Goal: Check status: Check status

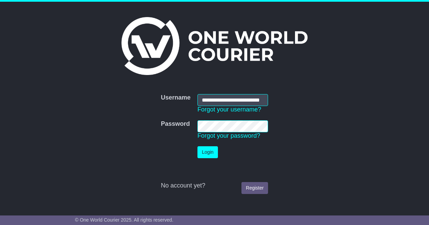
click at [203, 155] on button "Login" at bounding box center [207, 152] width 20 height 12
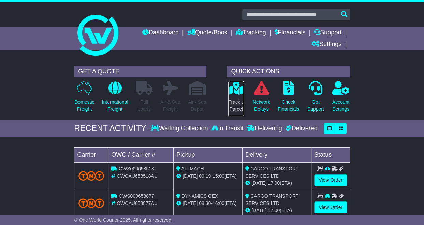
click at [232, 98] on p "Track a Parcel" at bounding box center [236, 105] width 16 height 14
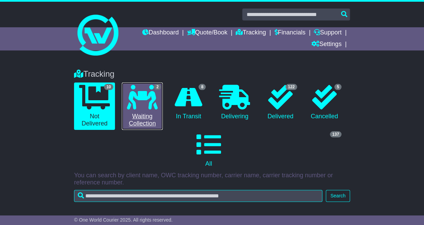
click at [153, 102] on icon at bounding box center [142, 97] width 31 height 25
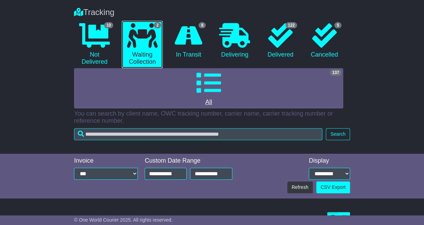
scroll to position [162, 0]
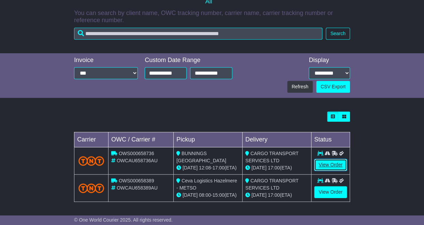
click at [322, 162] on link "View Order" at bounding box center [330, 165] width 33 height 12
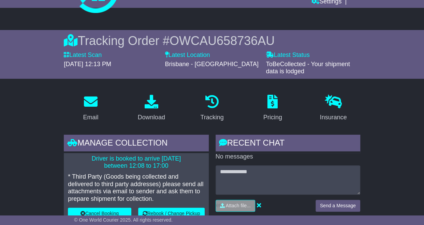
scroll to position [136, 0]
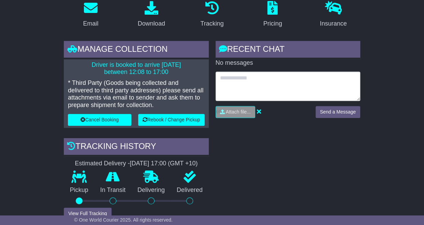
click at [308, 81] on textarea at bounding box center [287, 86] width 144 height 29
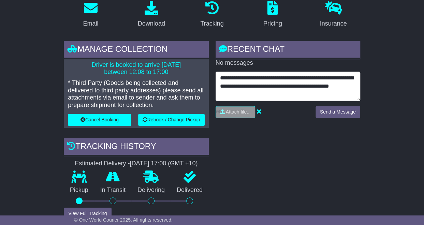
type textarea "**********"
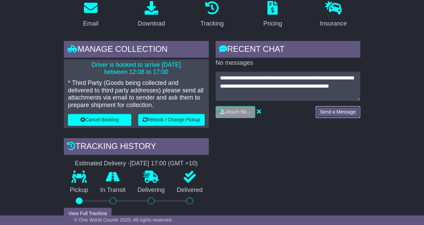
click at [338, 112] on button "Send a Message" at bounding box center [337, 112] width 45 height 12
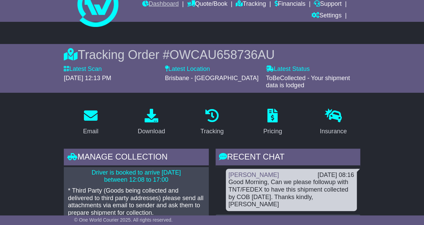
scroll to position [0, 0]
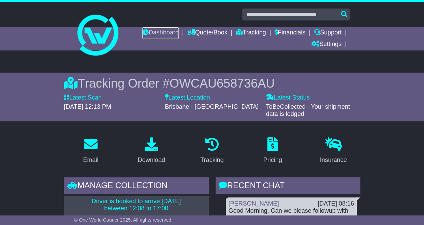
click at [165, 34] on link "Dashboard" at bounding box center [160, 33] width 36 height 12
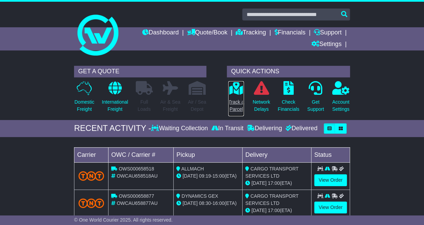
click at [239, 105] on p "Track a Parcel" at bounding box center [236, 105] width 16 height 14
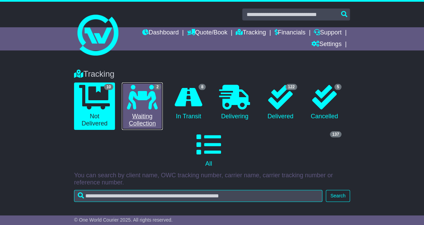
click at [159, 113] on link "2 Waiting Collection" at bounding box center [142, 105] width 41 height 47
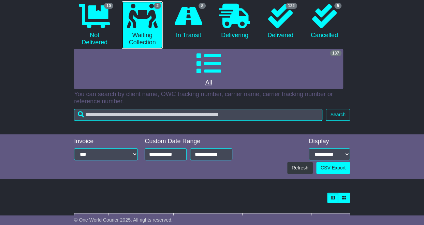
scroll to position [162, 0]
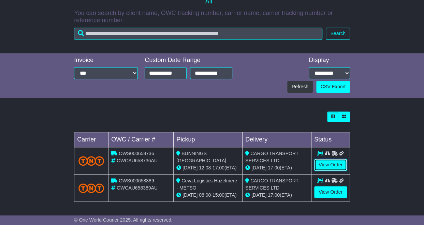
click at [335, 164] on link "View Order" at bounding box center [330, 165] width 33 height 12
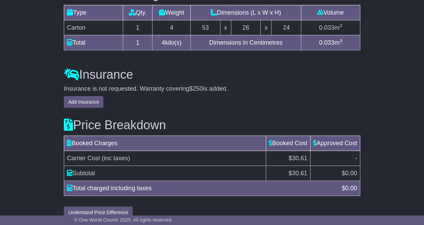
scroll to position [737, 0]
